Goal: Transaction & Acquisition: Purchase product/service

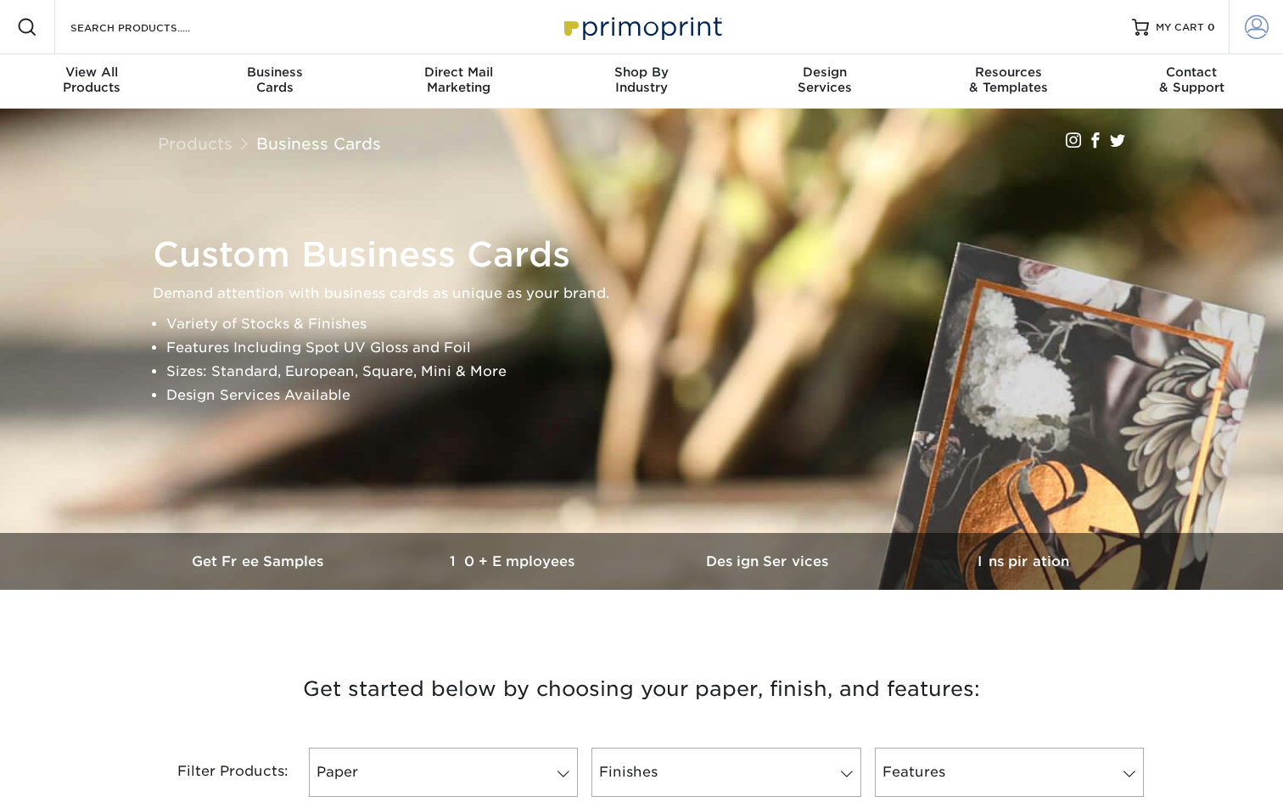
click at [1252, 10] on link "Account" at bounding box center [1256, 27] width 54 height 54
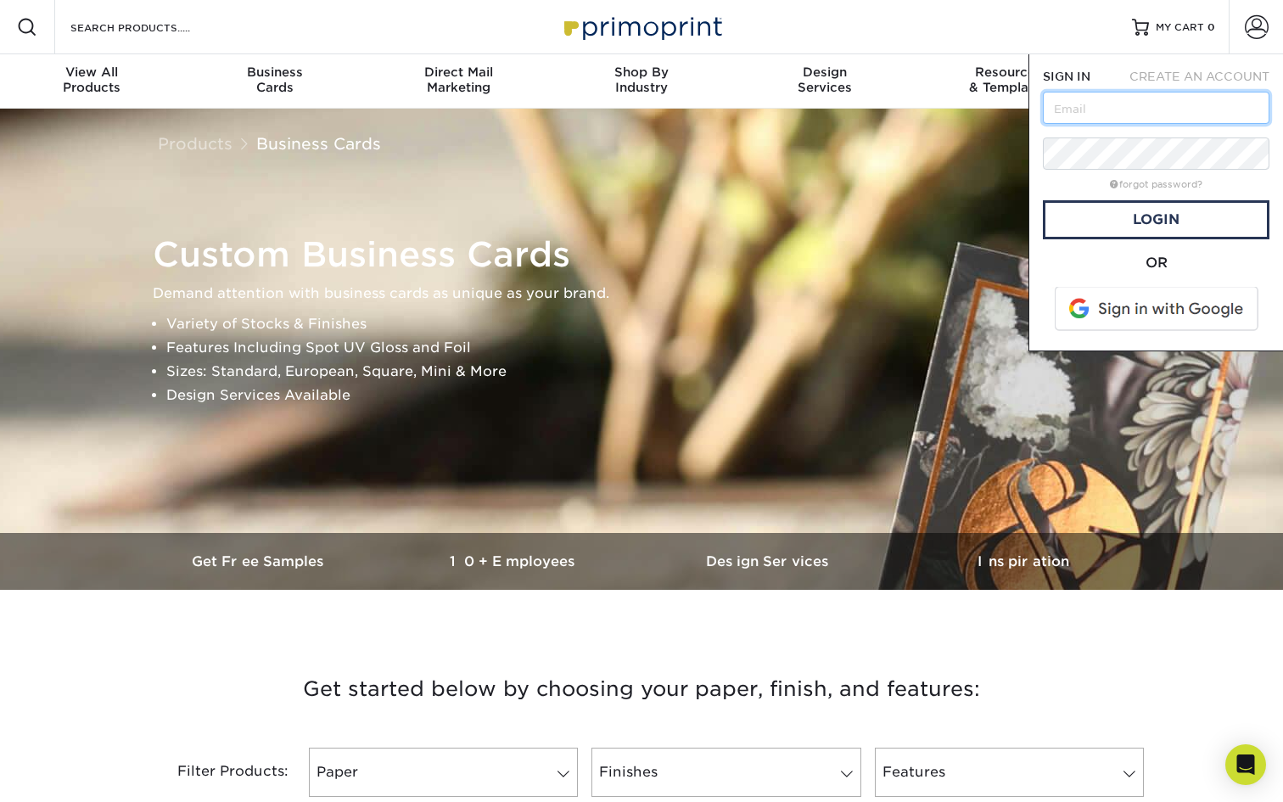
click at [1128, 119] on input "text" at bounding box center [1156, 108] width 227 height 32
click at [1122, 109] on input "text" at bounding box center [1156, 108] width 227 height 32
click at [1090, 113] on input "text" at bounding box center [1156, 108] width 227 height 32
paste input "[EMAIL_ADDRESS][DOMAIN_NAME]"
type input "[EMAIL_ADDRESS][DOMAIN_NAME]"
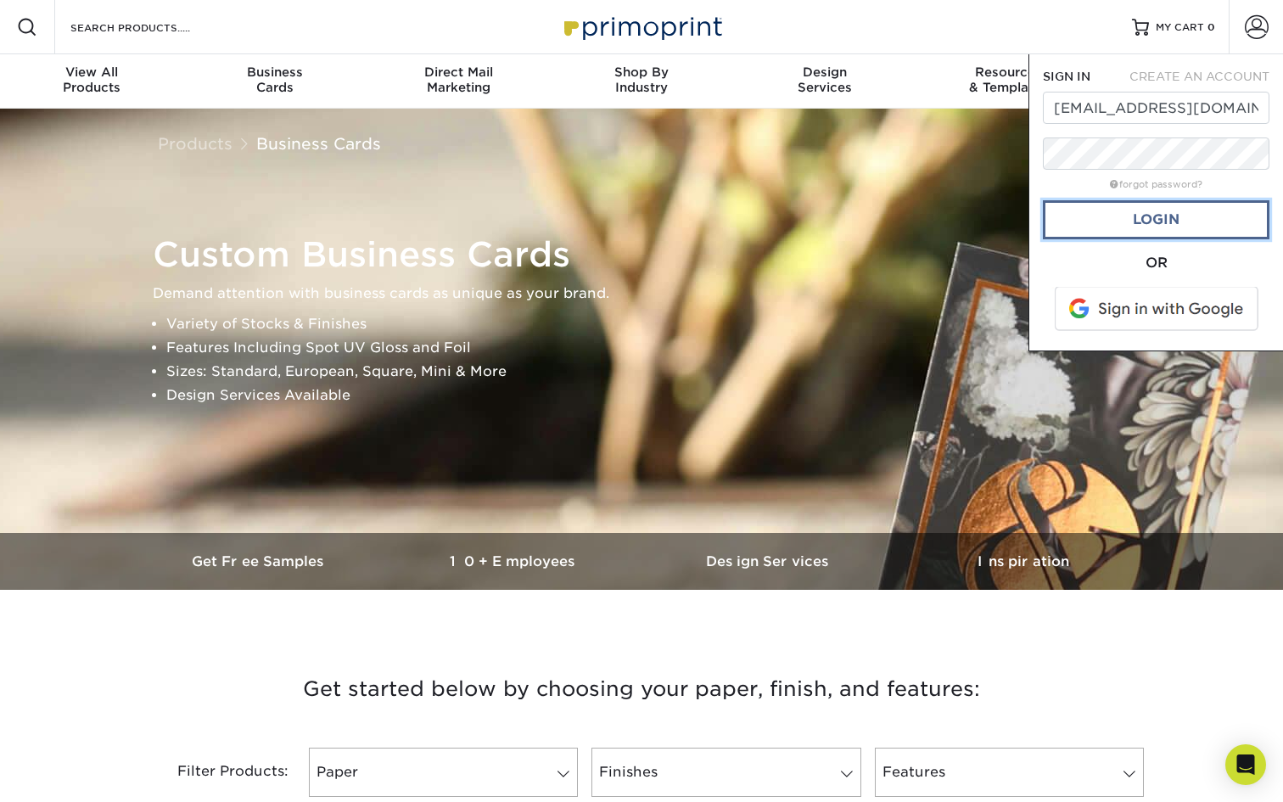
click at [1086, 216] on link "Login" at bounding box center [1156, 219] width 227 height 39
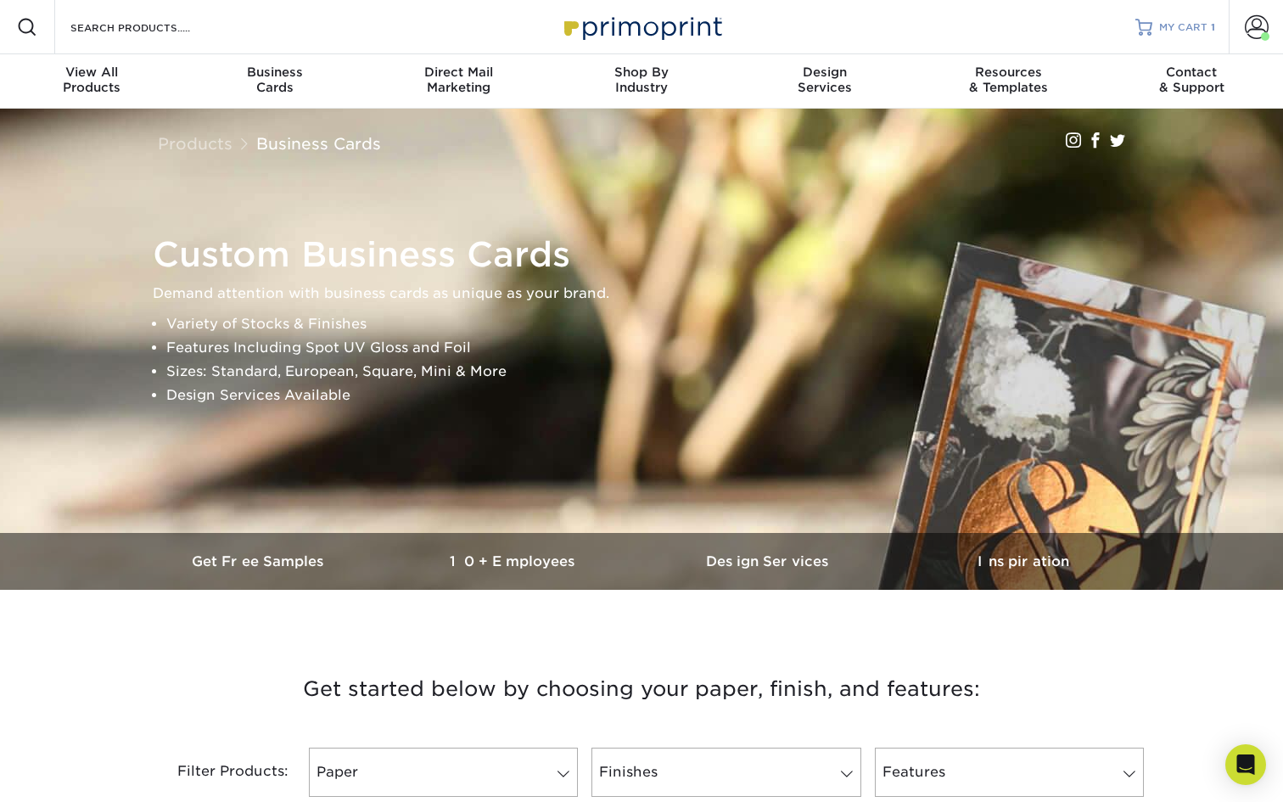
click at [1181, 25] on span "MY CART" at bounding box center [1183, 27] width 48 height 14
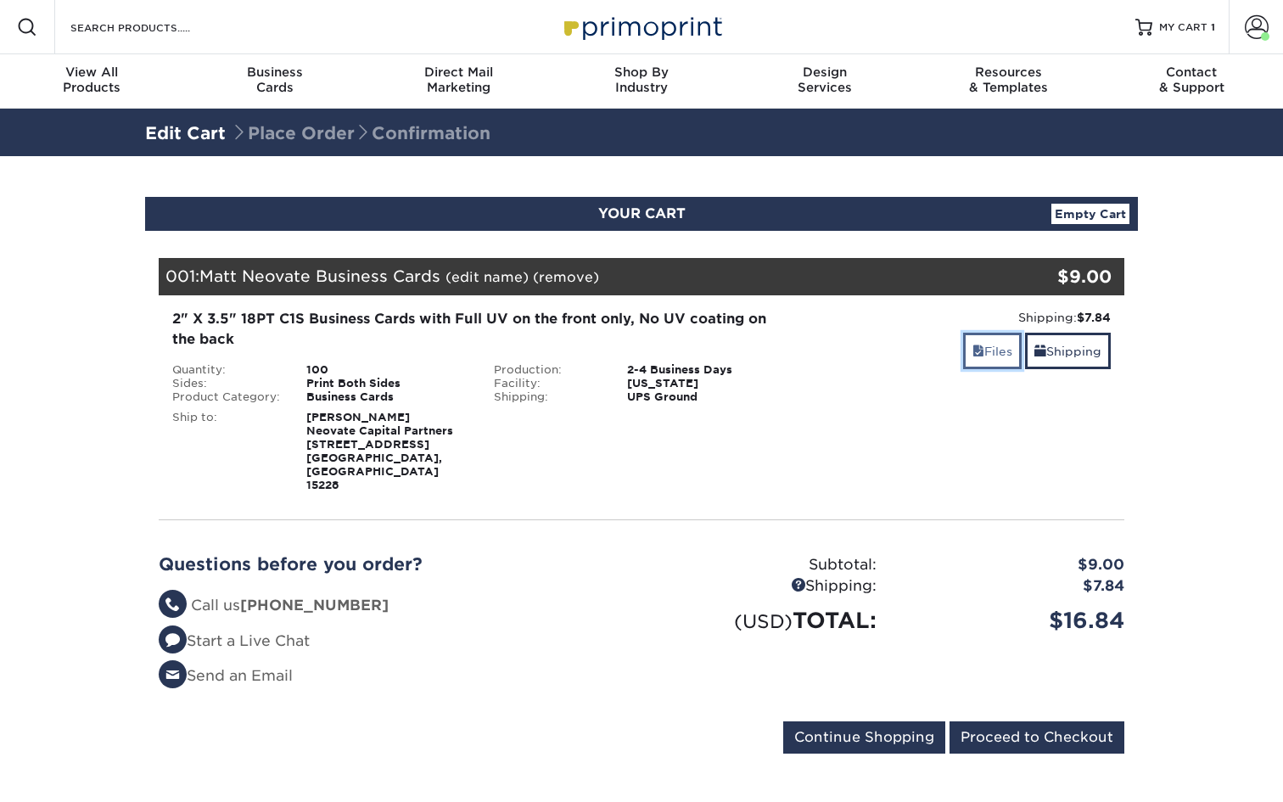
click at [998, 351] on link "Files" at bounding box center [992, 351] width 59 height 36
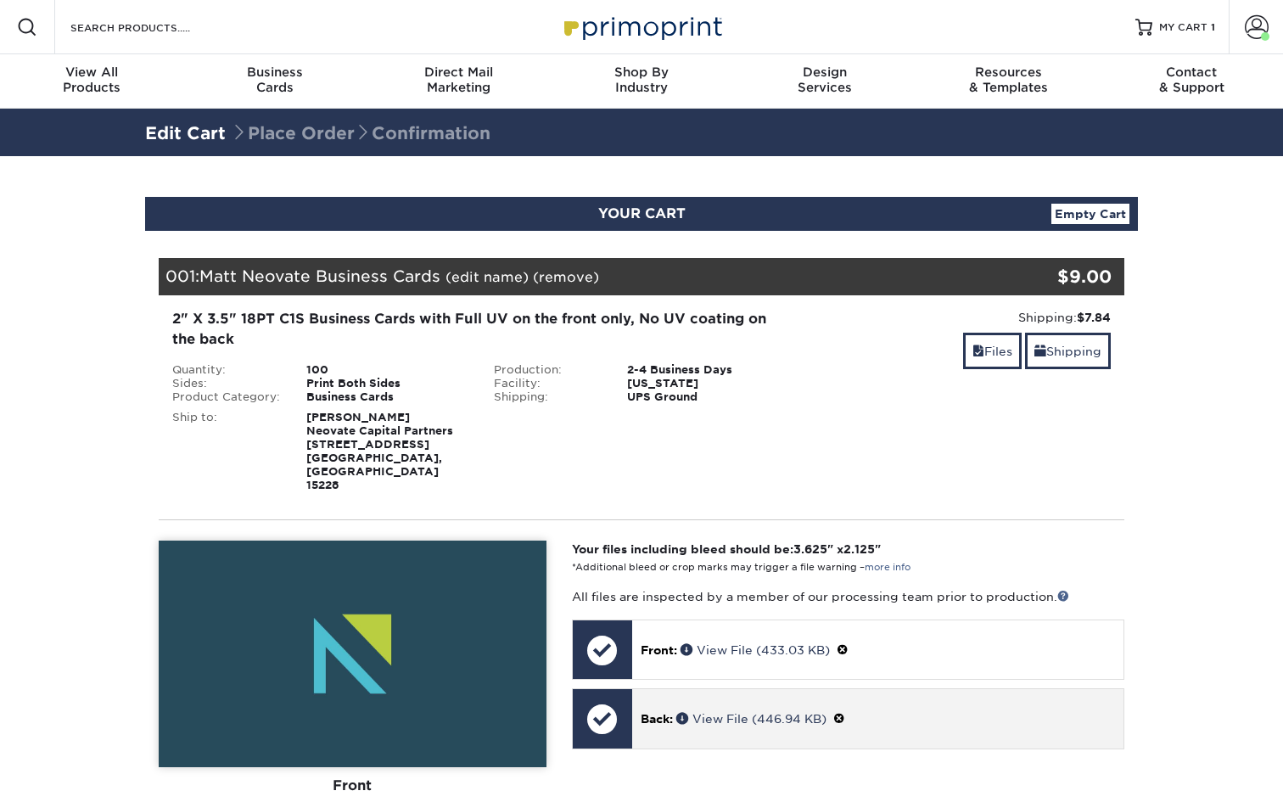
click at [645, 712] on span "Back:" at bounding box center [657, 719] width 32 height 14
click at [627, 695] on div at bounding box center [602, 718] width 59 height 59
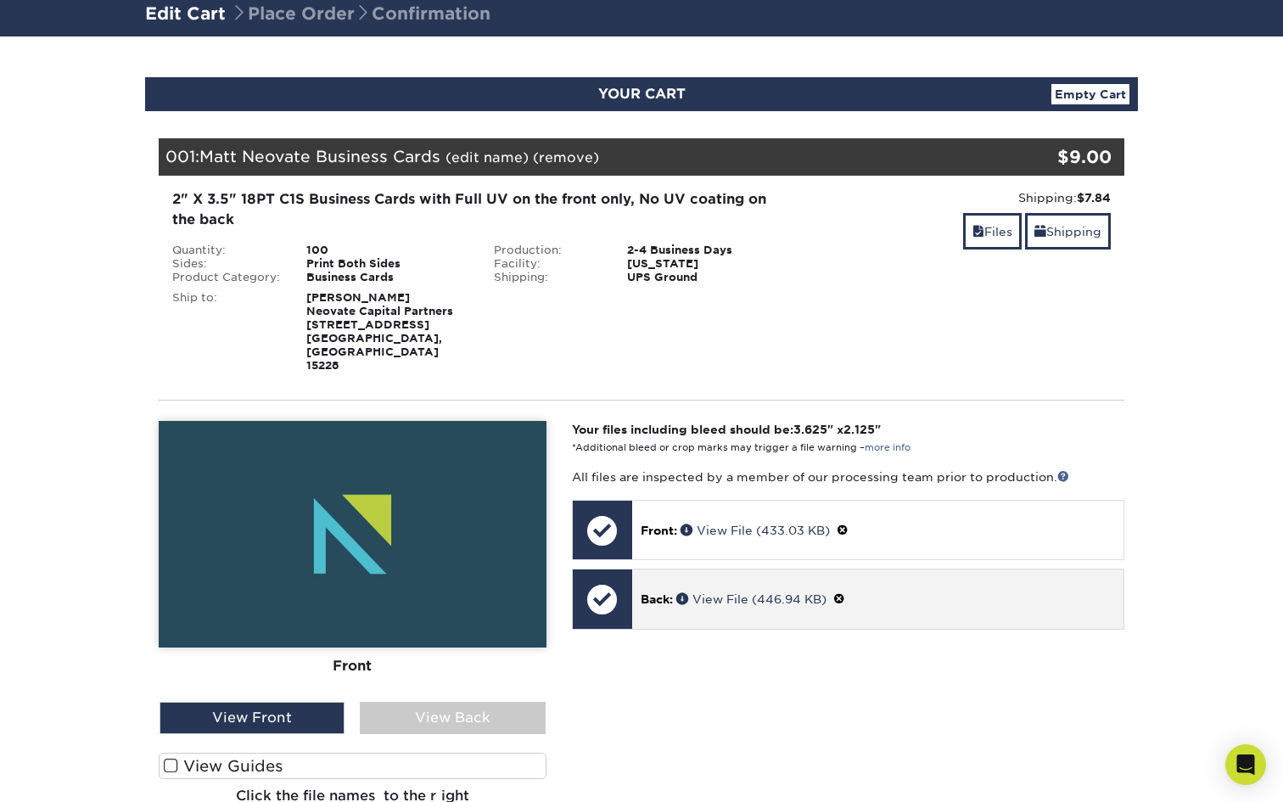
scroll to position [126, 0]
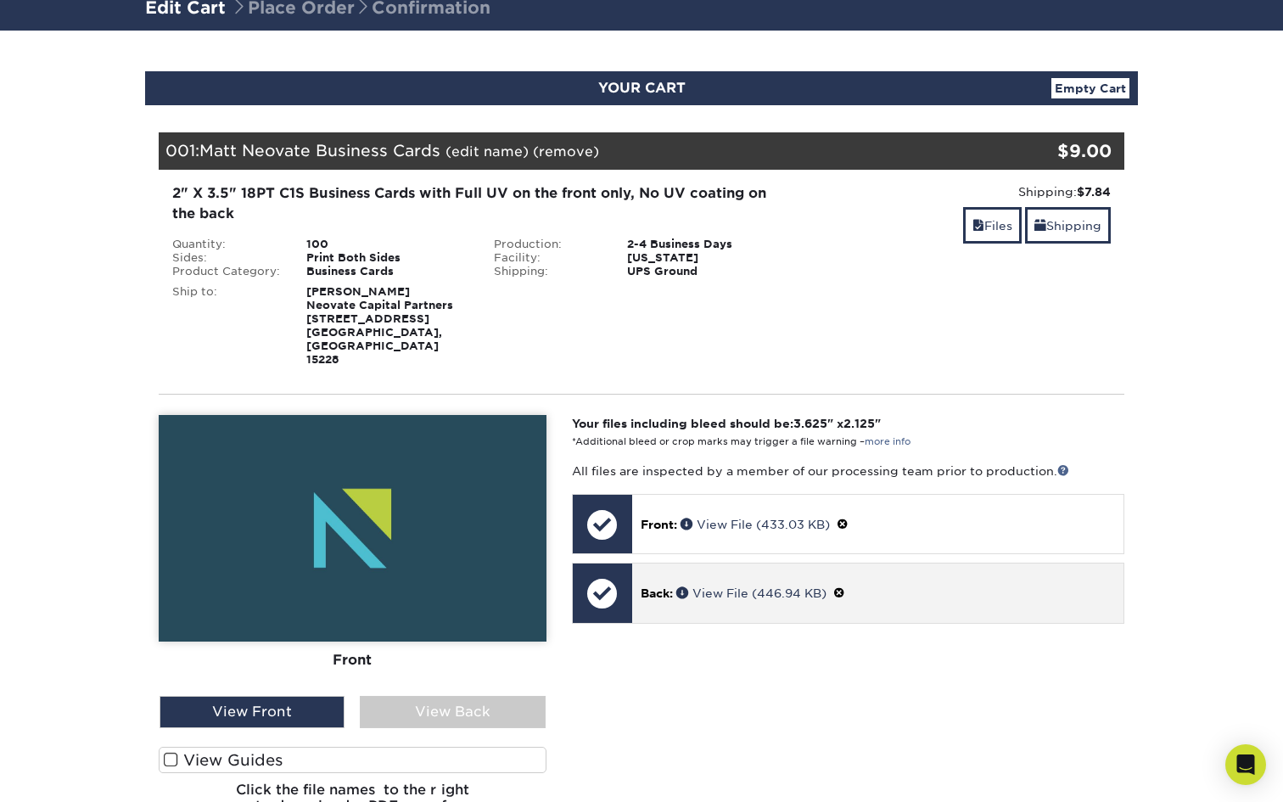
click at [842, 586] on span at bounding box center [839, 593] width 12 height 14
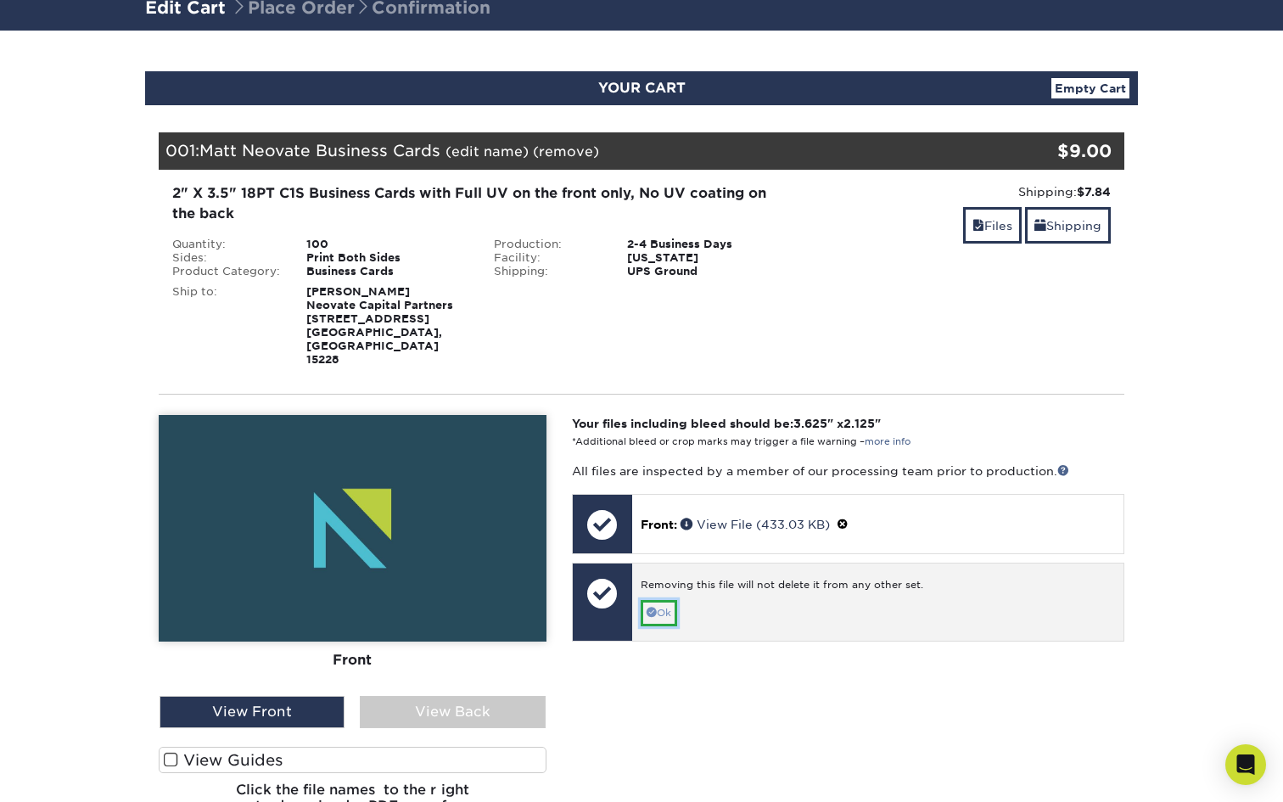
click at [667, 600] on link "Ok" at bounding box center [659, 613] width 36 height 26
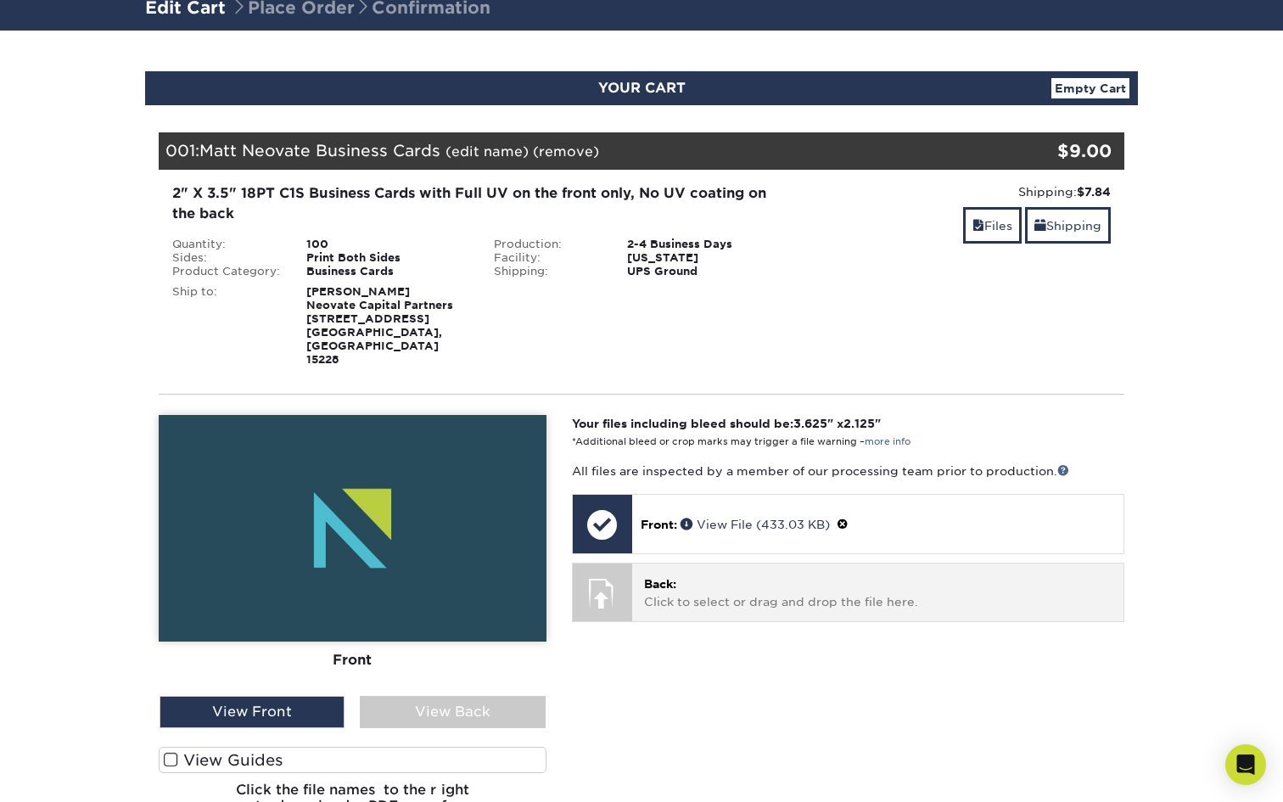
click at [678, 579] on p "Back: Click to select or drag and drop the file here." at bounding box center [877, 592] width 467 height 35
click at [624, 563] on div at bounding box center [602, 592] width 59 height 59
click at [602, 566] on div at bounding box center [602, 592] width 59 height 59
click at [631, 567] on div at bounding box center [602, 592] width 59 height 59
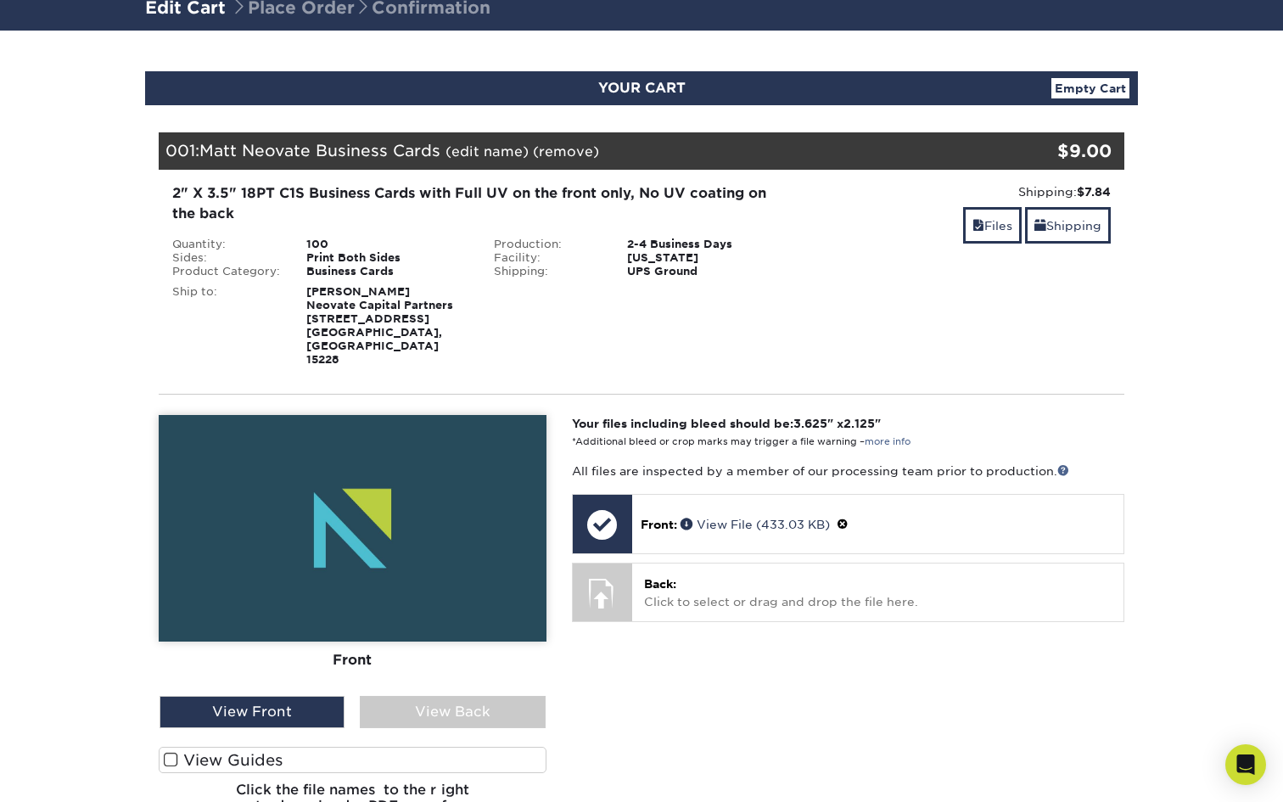
click at [656, 658] on div "Your files including bleed should be: 3.625 " x 2.125 " *Additional bleed or cr…" at bounding box center [848, 621] width 578 height 413
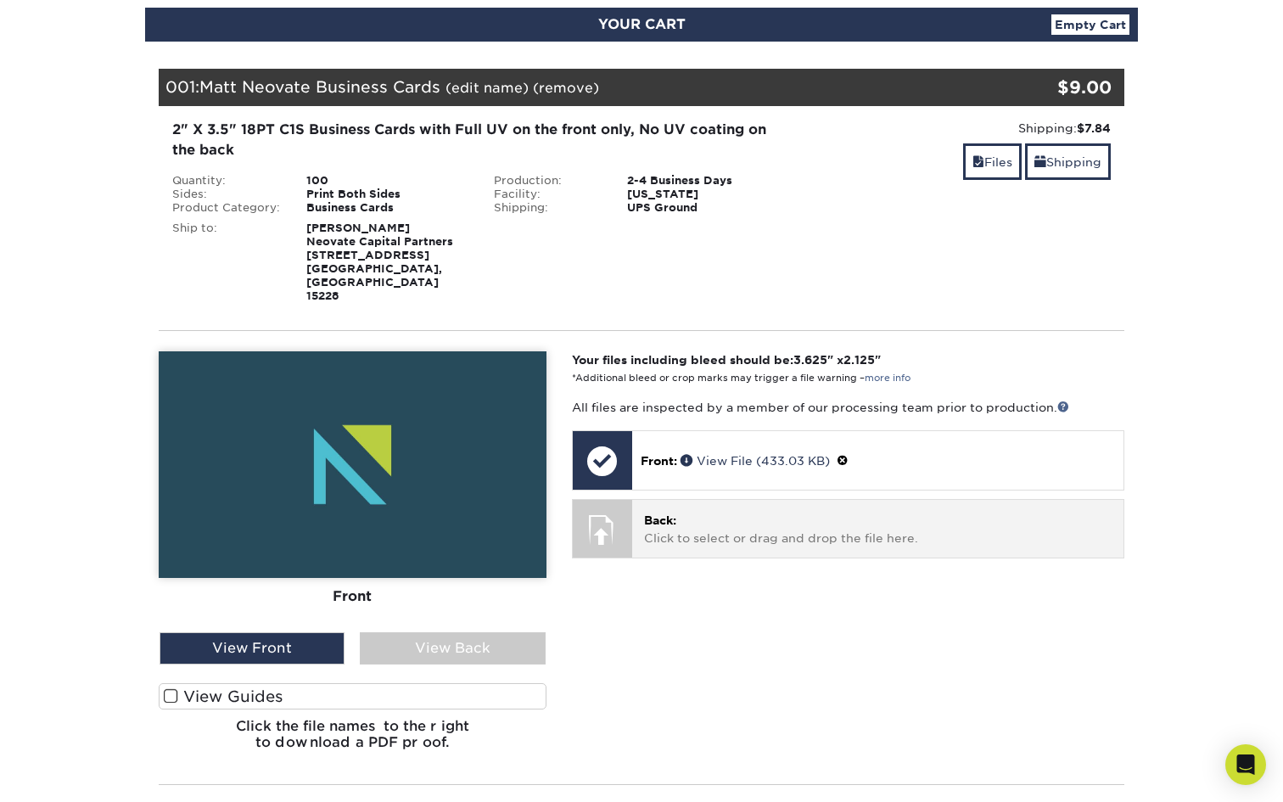
click at [645, 513] on span "Back:" at bounding box center [660, 520] width 32 height 14
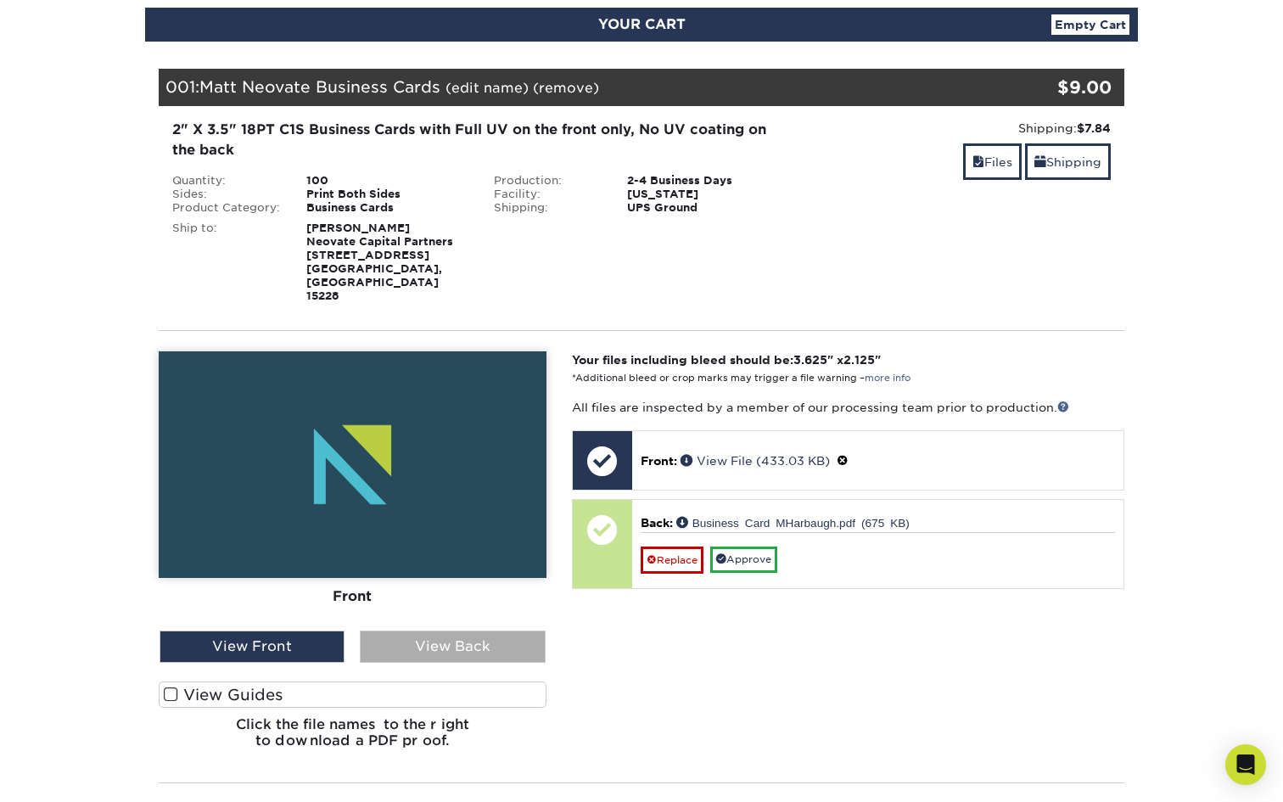
click at [461, 630] on div "View Back" at bounding box center [452, 646] width 185 height 32
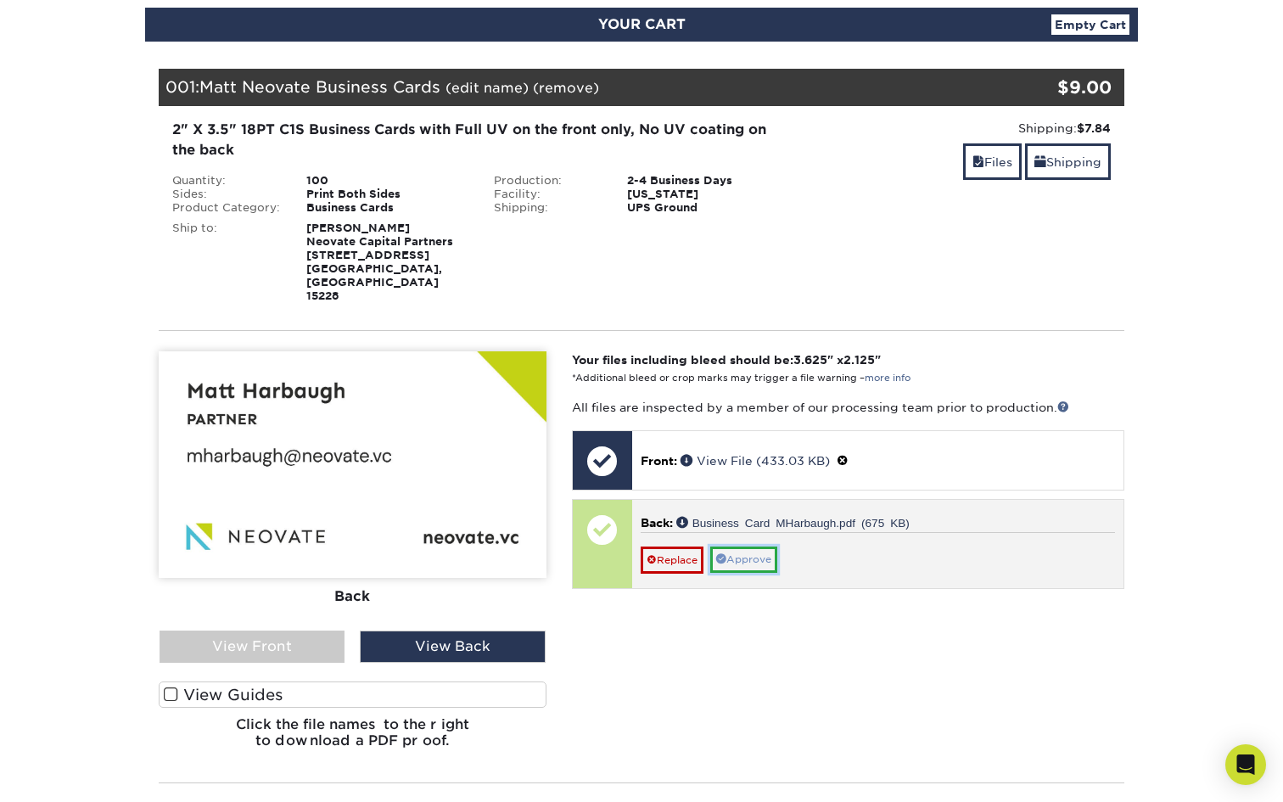
click at [726, 553] on span at bounding box center [721, 558] width 10 height 10
